Goal: Check status: Check status

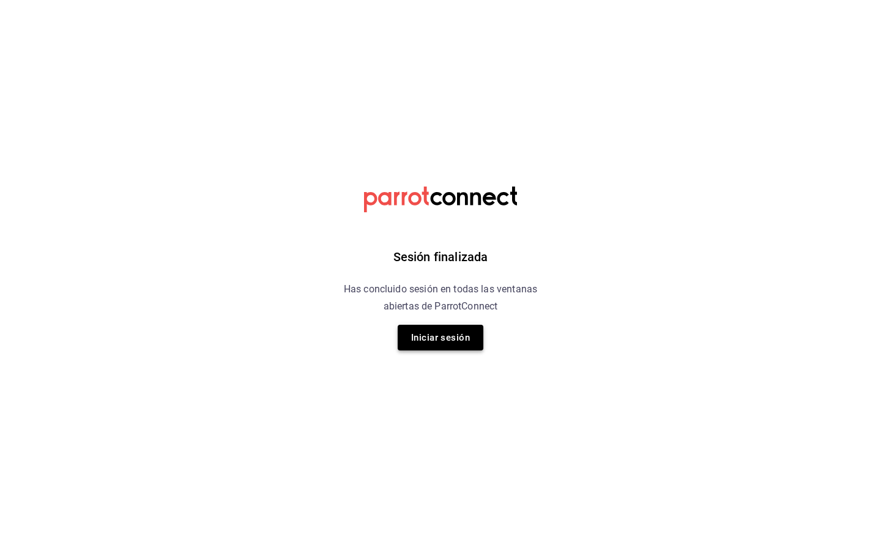
click at [463, 343] on button "Iniciar sesión" at bounding box center [441, 338] width 86 height 26
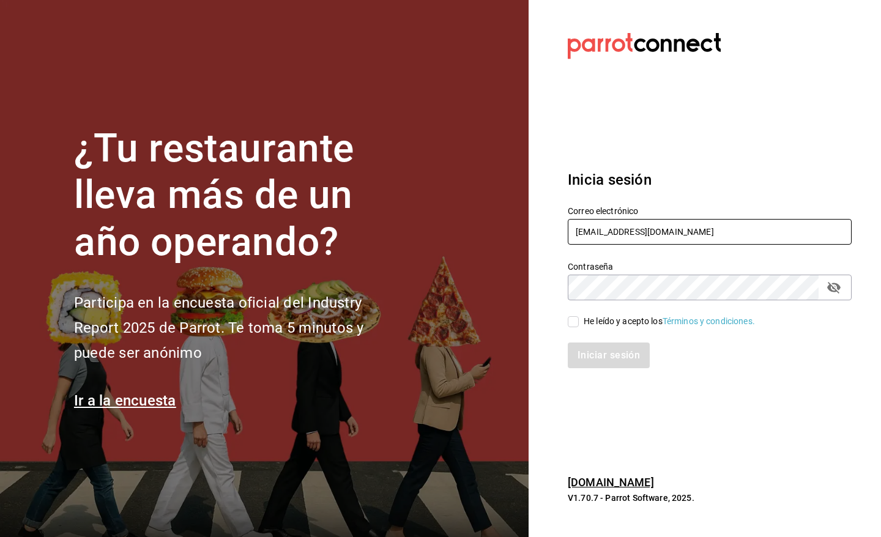
drag, startPoint x: 670, startPoint y: 237, endPoint x: 671, endPoint y: 244, distance: 6.8
click at [670, 239] on input "gm@peace.com" at bounding box center [710, 232] width 284 height 26
type input "[EMAIL_ADDRESS][DOMAIN_NAME]"
click at [579, 322] on span "He leído y acepto los Términos y condiciones." at bounding box center [667, 321] width 176 height 13
click at [579, 322] on input "He leído y acepto los Términos y condiciones." at bounding box center [573, 321] width 11 height 11
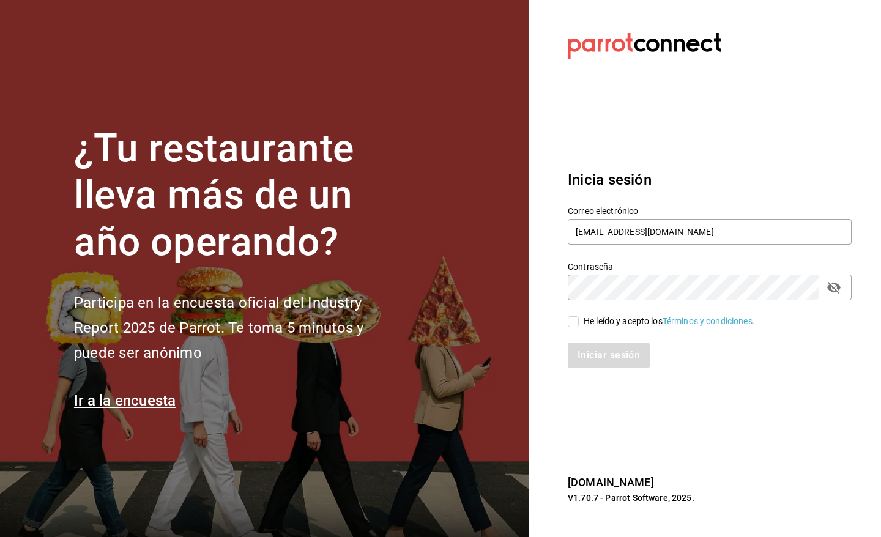
checkbox input "true"
click at [589, 350] on button "Iniciar sesión" at bounding box center [609, 356] width 83 height 26
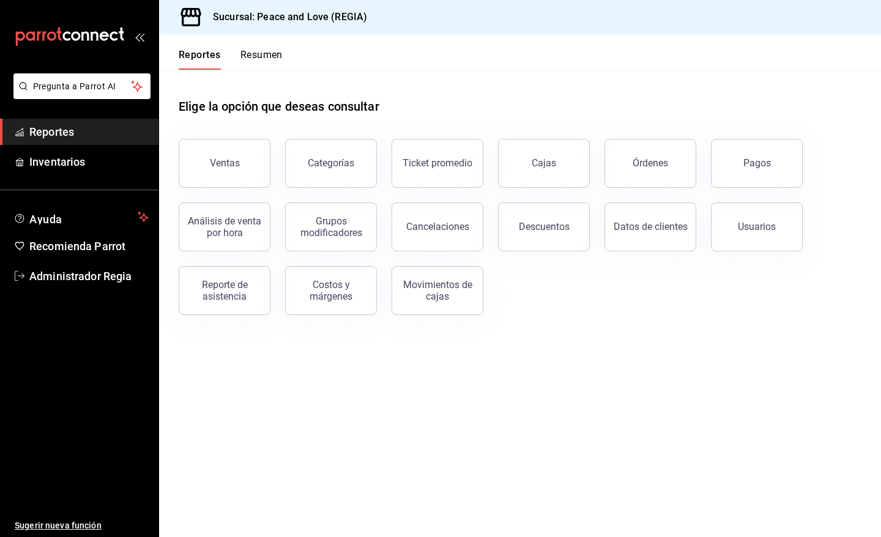
click at [739, 163] on button "Pagos" at bounding box center [757, 163] width 92 height 49
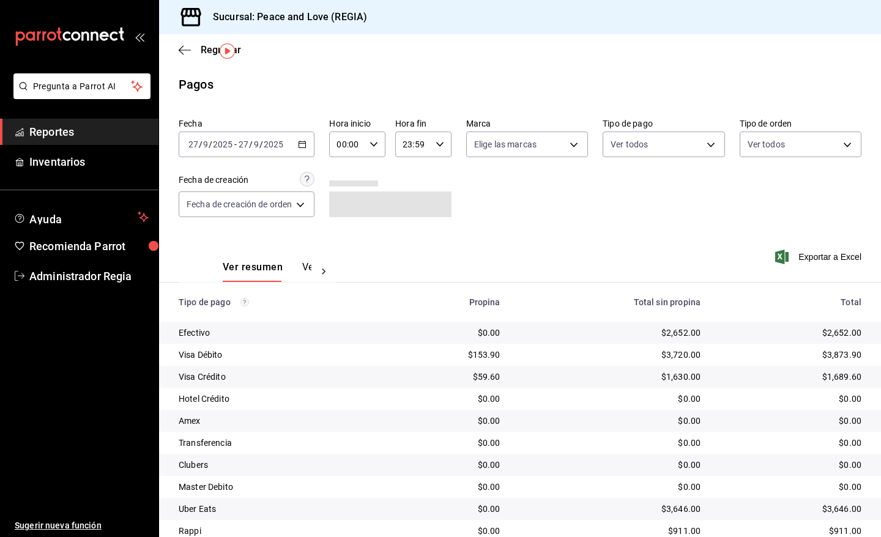
scroll to position [47, 0]
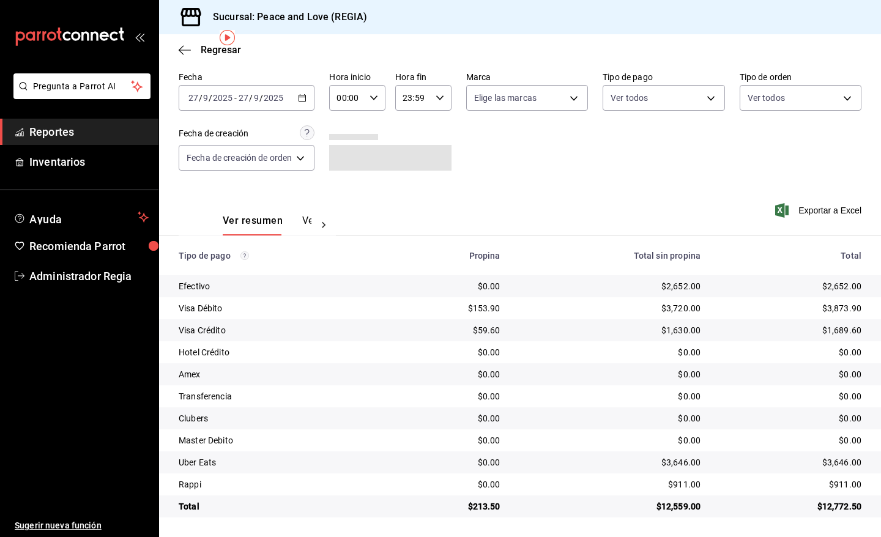
click at [306, 217] on button "Ver pagos" at bounding box center [325, 225] width 46 height 21
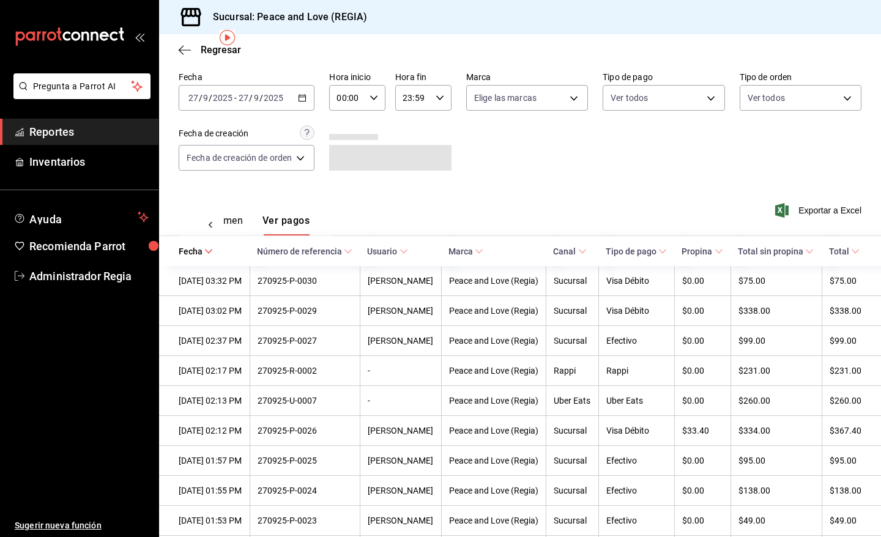
scroll to position [0, 37]
click at [233, 220] on button "Ver resumen" at bounding box center [214, 225] width 57 height 21
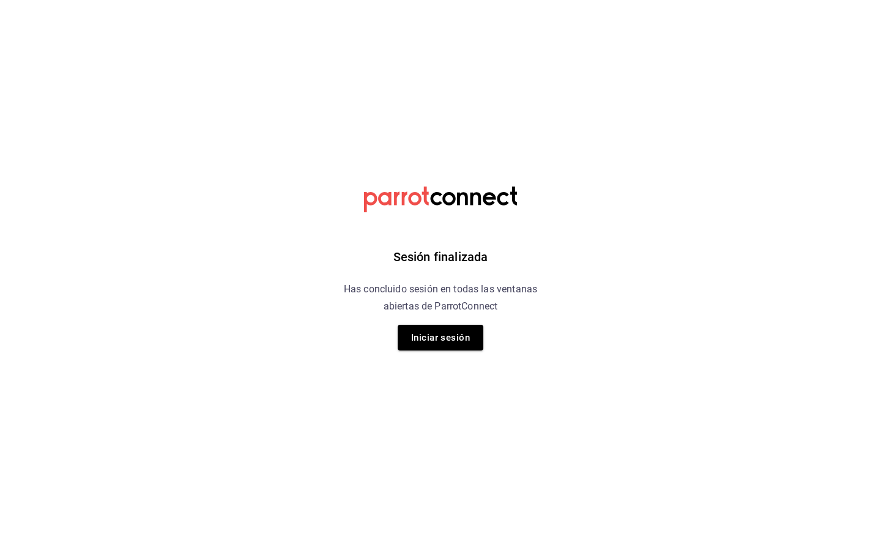
click at [427, 337] on button "Iniciar sesión" at bounding box center [441, 338] width 86 height 26
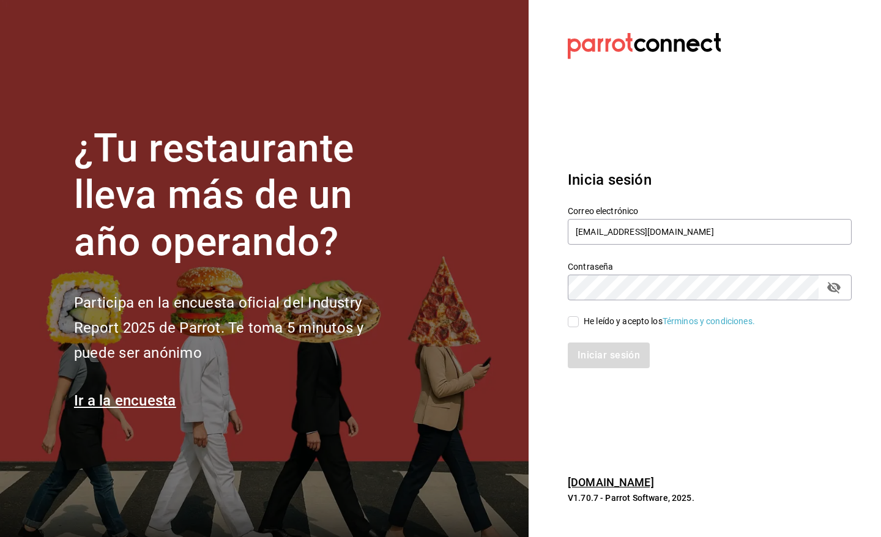
click at [567, 324] on div "He leído y acepto los Términos y condiciones." at bounding box center [702, 314] width 299 height 28
click at [572, 324] on input "He leído y acepto los Términos y condiciones." at bounding box center [573, 321] width 11 height 11
checkbox input "true"
click at [589, 350] on button "Iniciar sesión" at bounding box center [609, 356] width 83 height 26
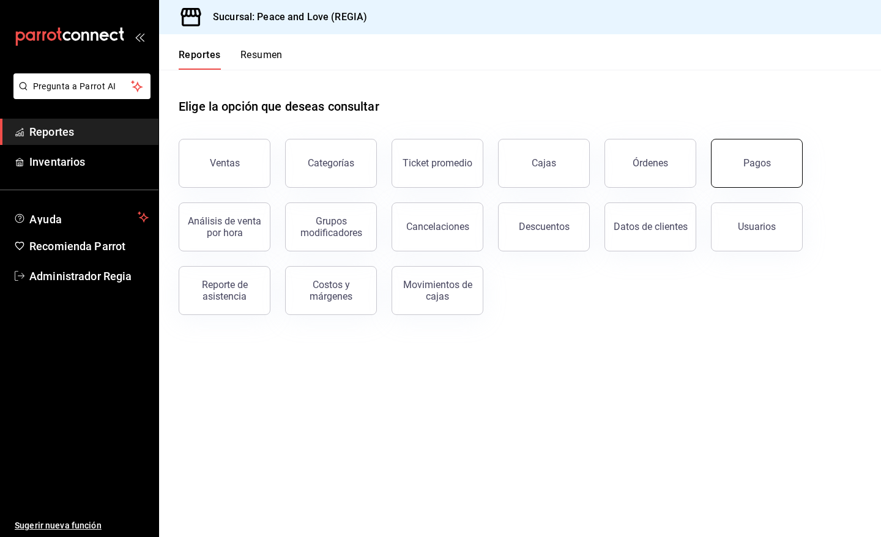
click at [781, 176] on button "Pagos" at bounding box center [757, 163] width 92 height 49
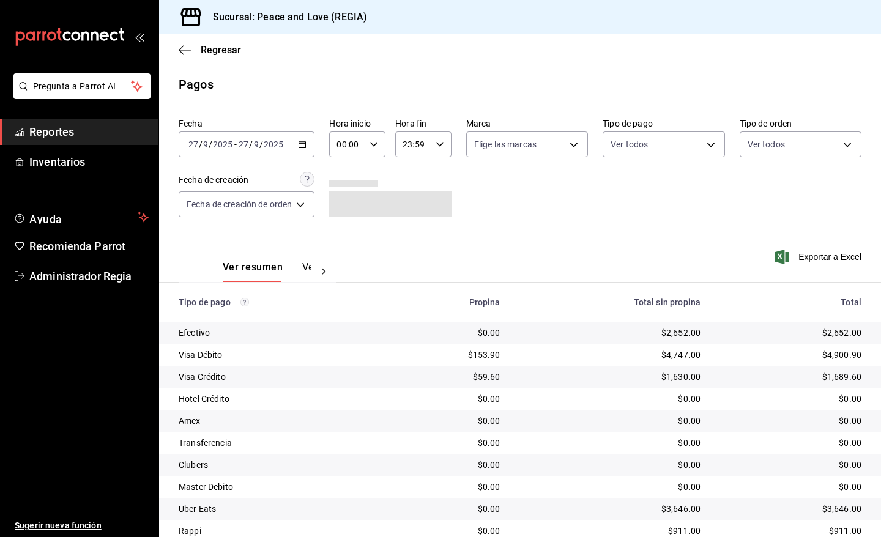
click at [311, 152] on div "2025-09-27 27 / 9 / 2025 - 2025-09-27 27 / 9 / 2025" at bounding box center [247, 145] width 136 height 26
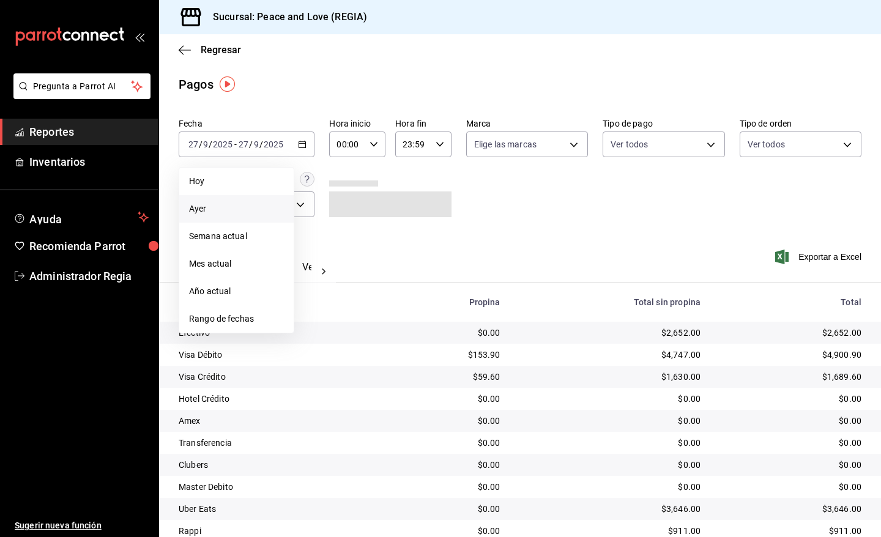
click at [218, 214] on span "Ayer" at bounding box center [236, 209] width 95 height 13
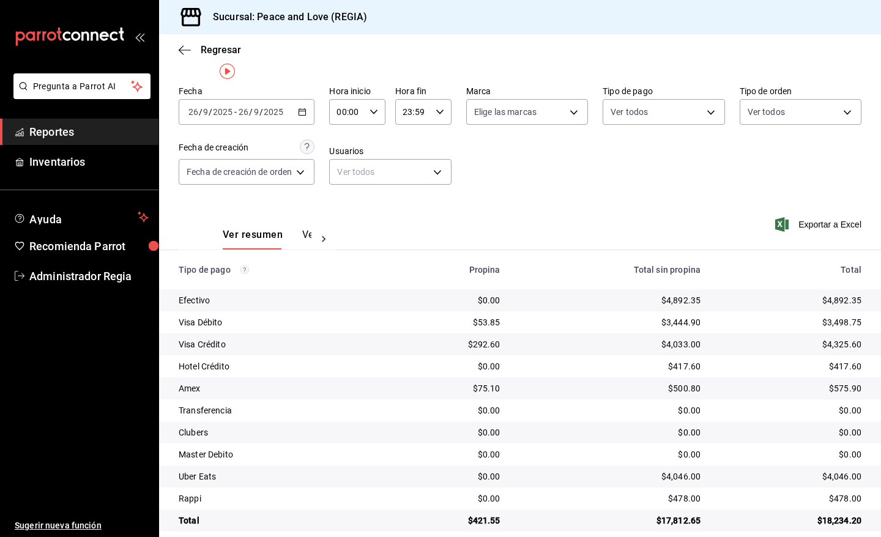
scroll to position [47, 0]
